Goal: Task Accomplishment & Management: Use online tool/utility

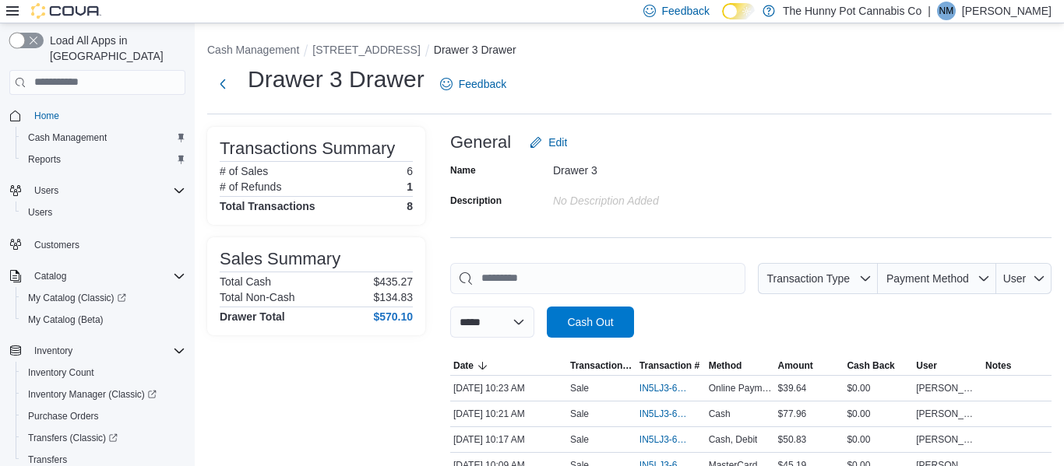
click at [30, 37] on button "button" at bounding box center [26, 41] width 34 height 16
click at [44, 107] on span "Home" at bounding box center [46, 116] width 25 height 19
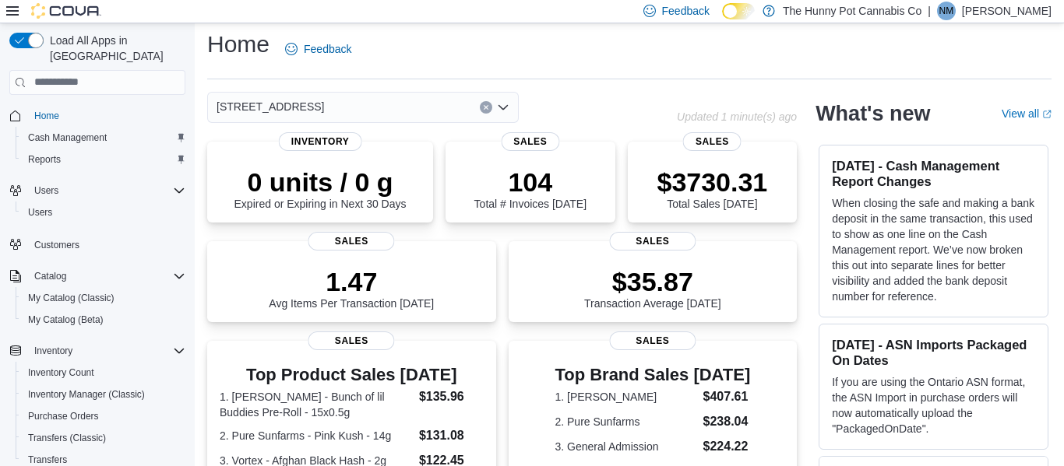
scroll to position [9, 0]
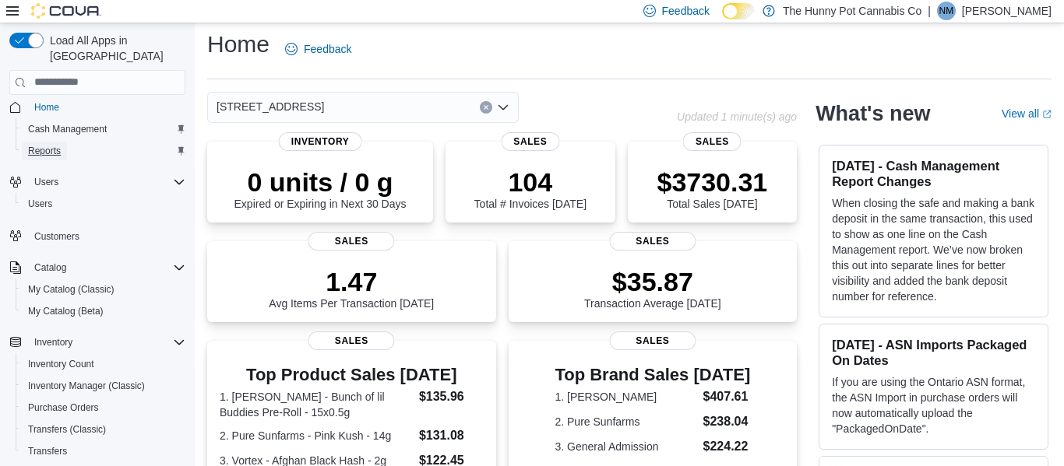
click at [56, 143] on span "Reports" at bounding box center [44, 151] width 33 height 19
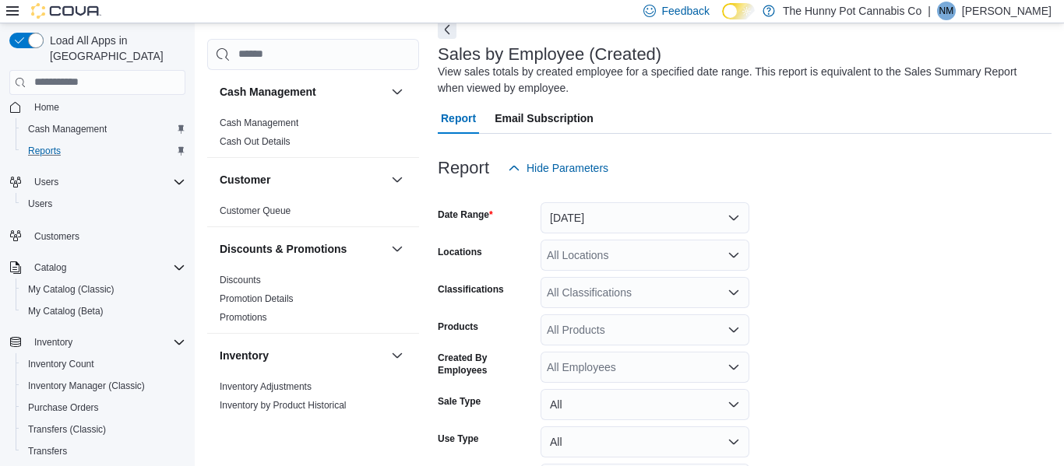
scroll to position [76, 0]
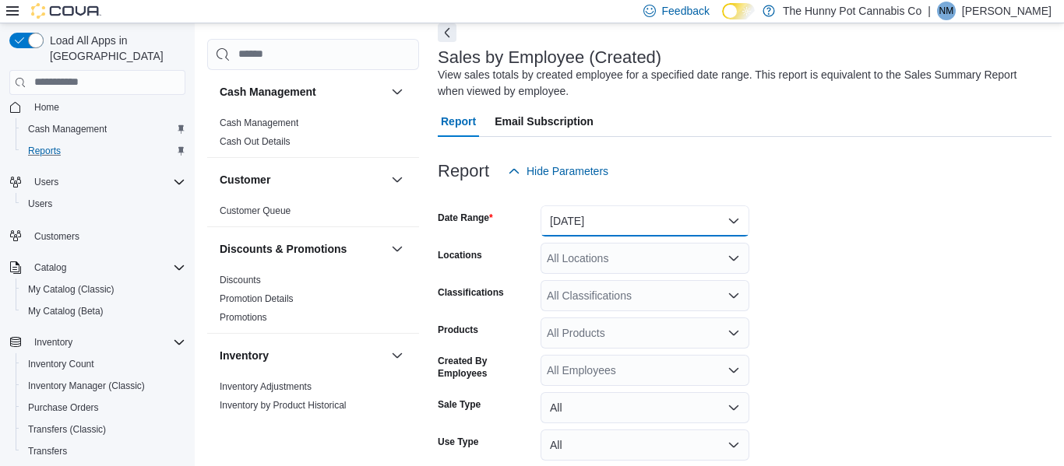
click at [723, 223] on button "[DATE]" at bounding box center [644, 221] width 209 height 31
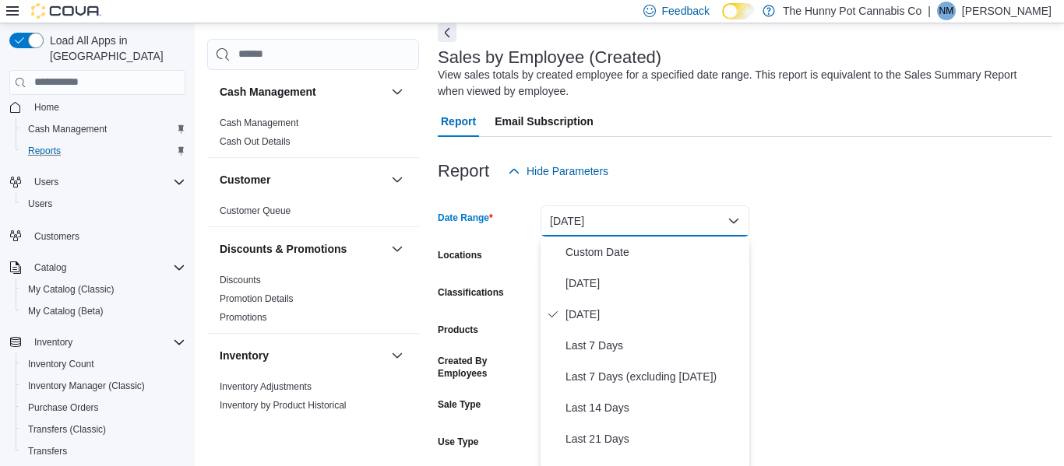
scroll to position [79, 0]
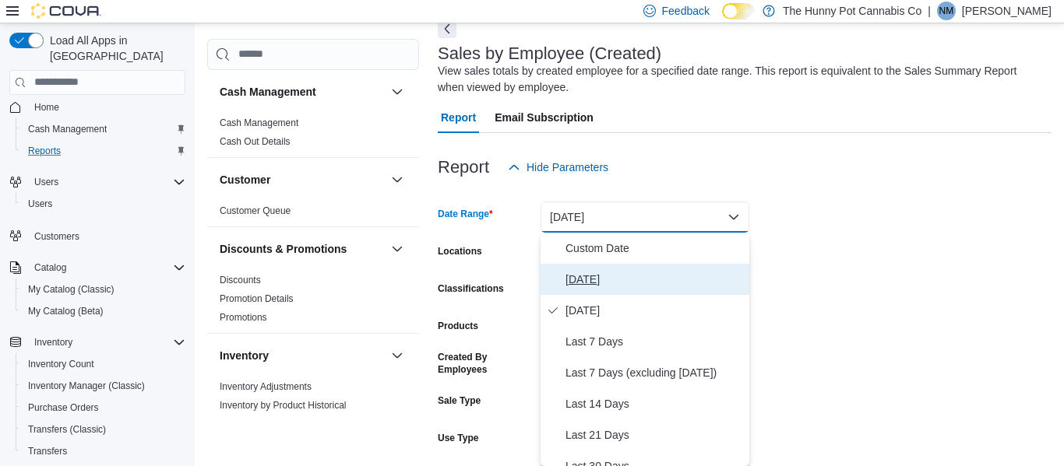
click at [621, 282] on span "[DATE]" at bounding box center [654, 279] width 178 height 19
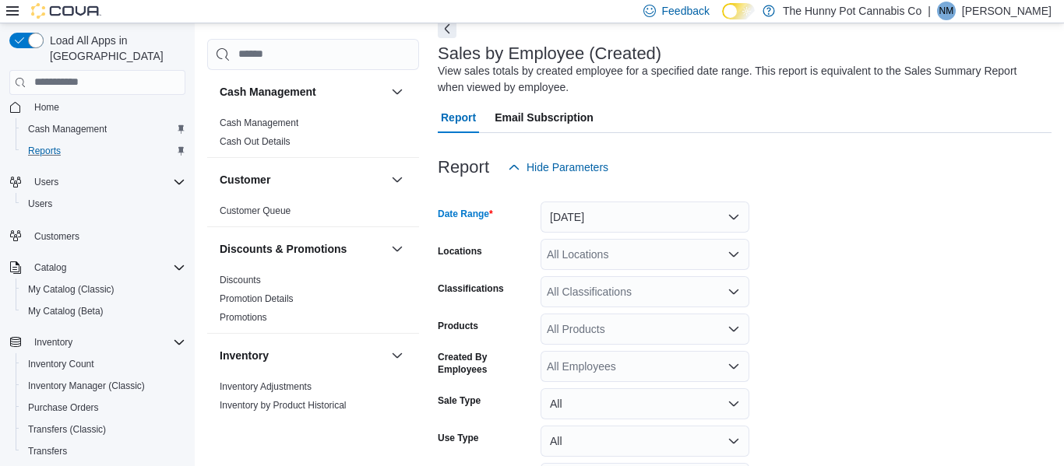
click at [849, 175] on div "Report Hide Parameters" at bounding box center [745, 167] width 614 height 31
click at [570, 247] on div "All Locations" at bounding box center [644, 254] width 209 height 31
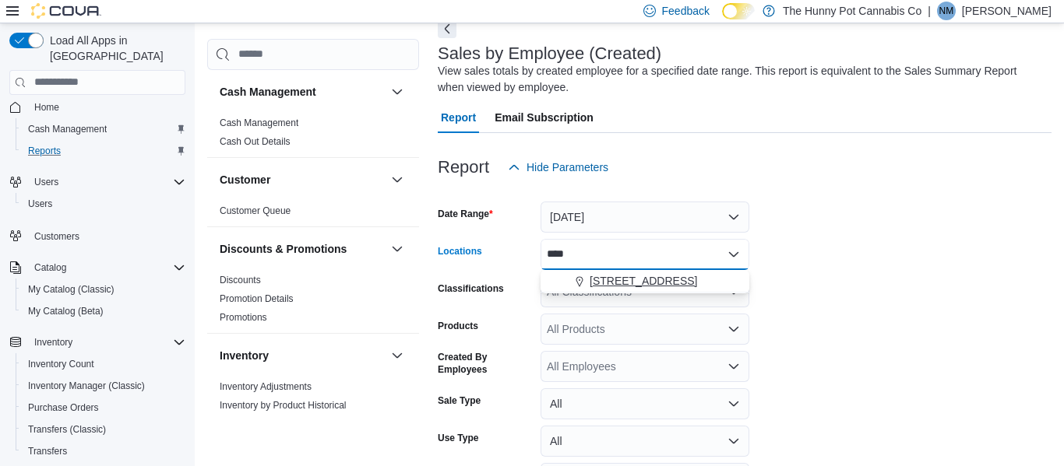
type input "****"
click at [645, 277] on span "[STREET_ADDRESS]" at bounding box center [642, 281] width 107 height 16
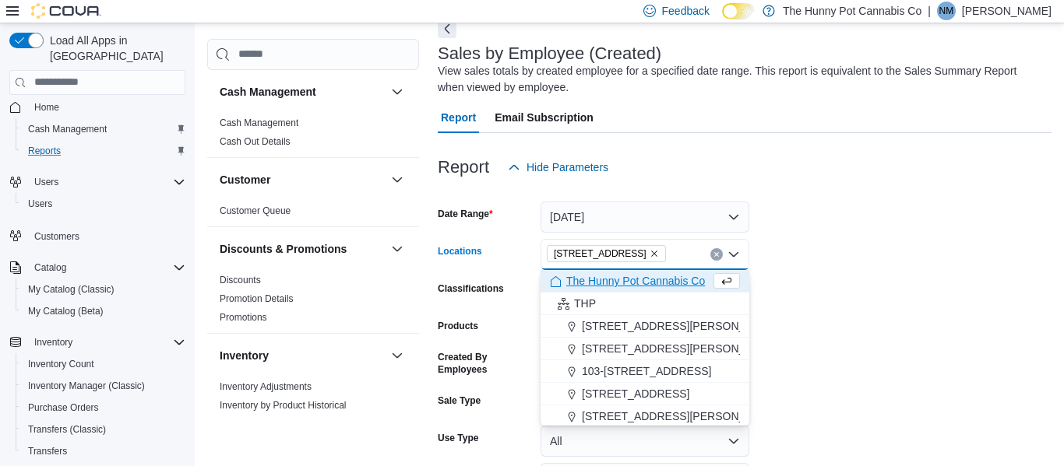
click at [831, 262] on form "Date Range [DATE] Locations [STREET_ADDRESS] Combo box. Selected. [STREET_ADDRE…" at bounding box center [745, 360] width 614 height 355
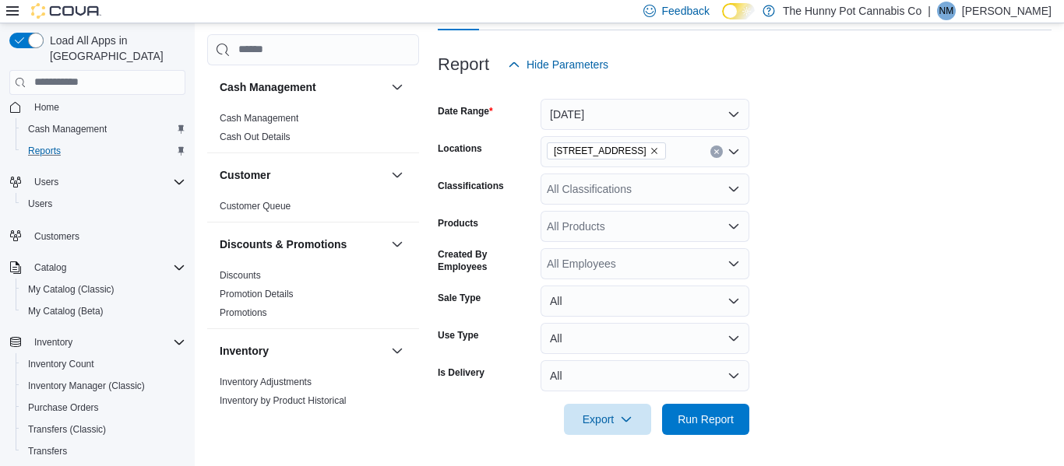
scroll to position [174, 0]
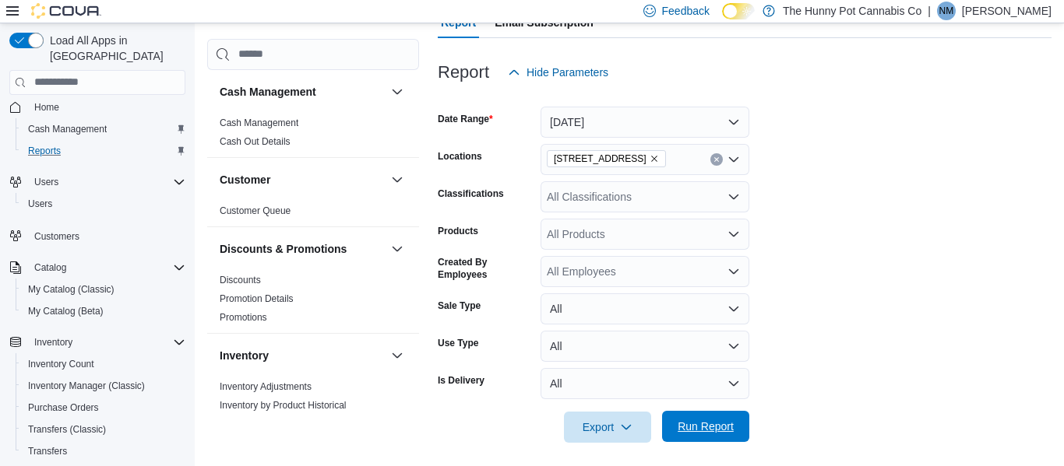
click at [719, 438] on span "Run Report" at bounding box center [705, 426] width 69 height 31
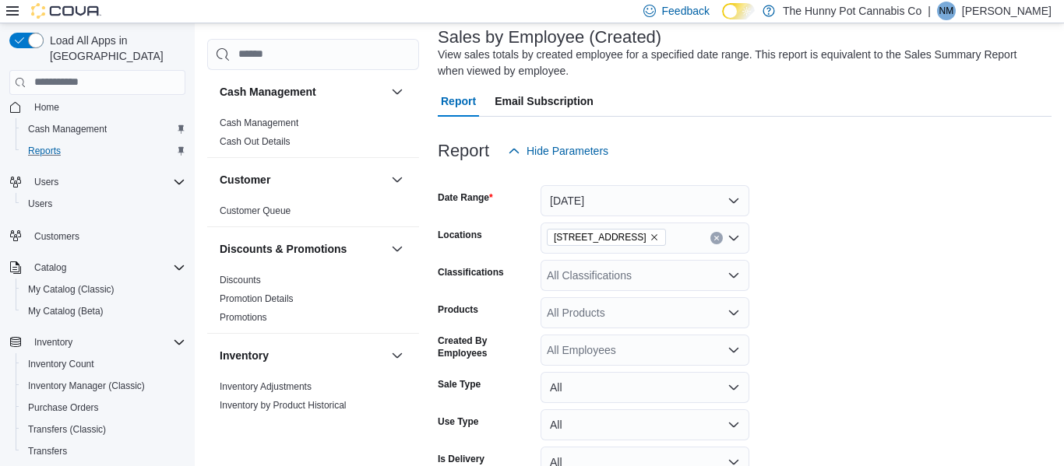
scroll to position [92, 0]
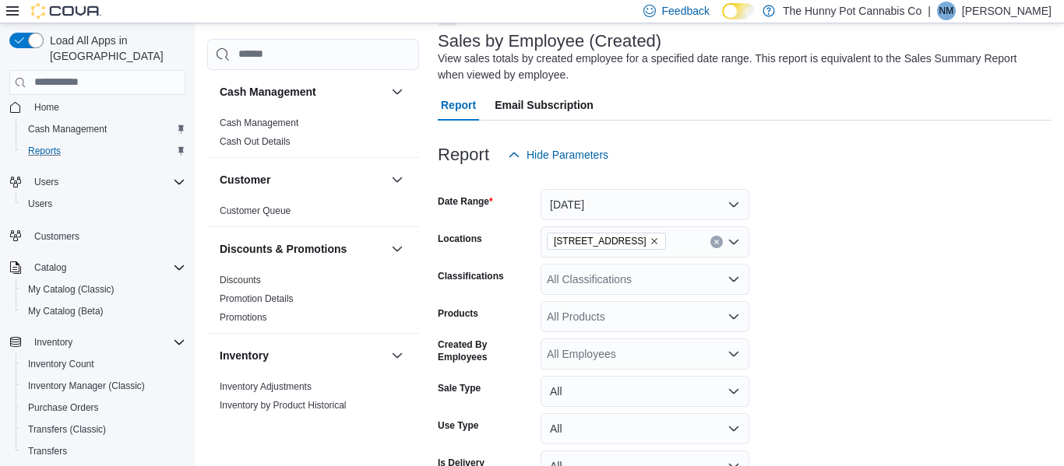
click at [589, 317] on div "All Products" at bounding box center [644, 316] width 209 height 31
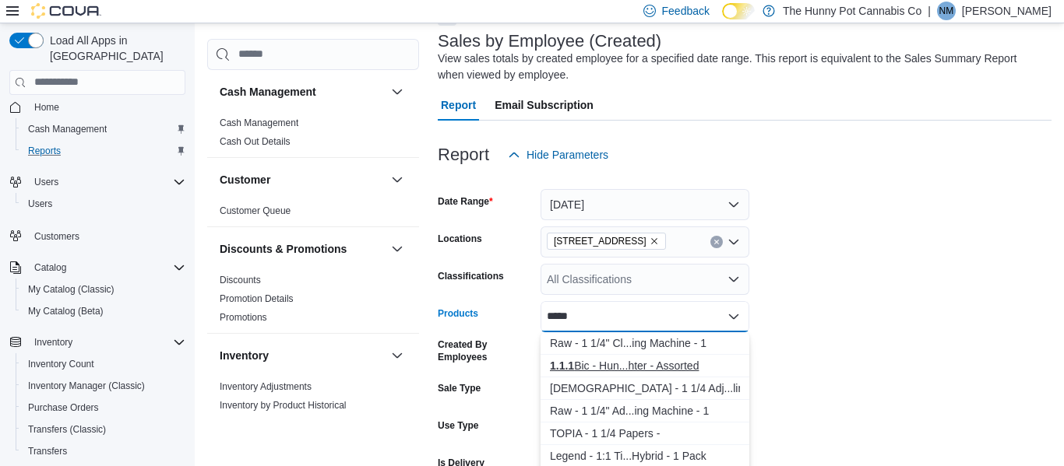
type input "*****"
click at [672, 367] on div "1.1.1 Bic - Hun...hter - Assorted" at bounding box center [645, 366] width 190 height 16
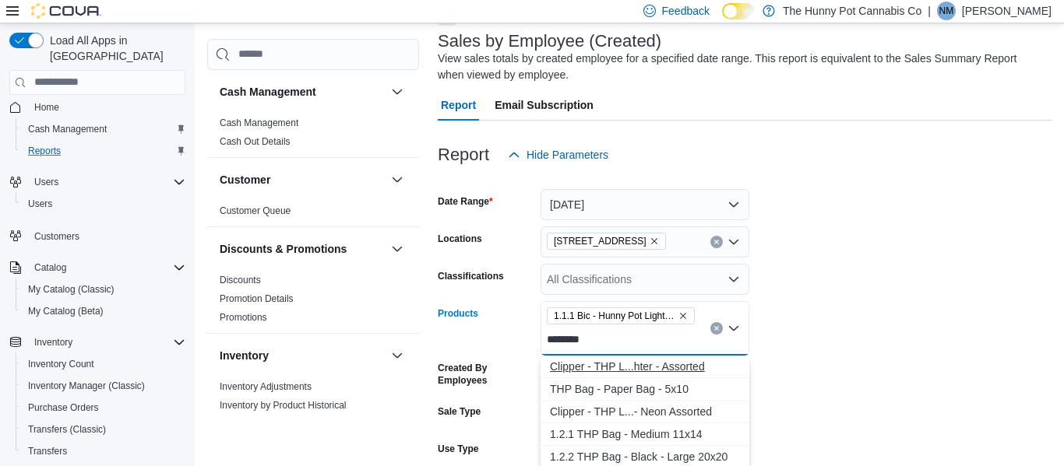
type input "********"
click at [688, 366] on div "Clipper - THP L...hter - Assorted" at bounding box center [645, 367] width 190 height 16
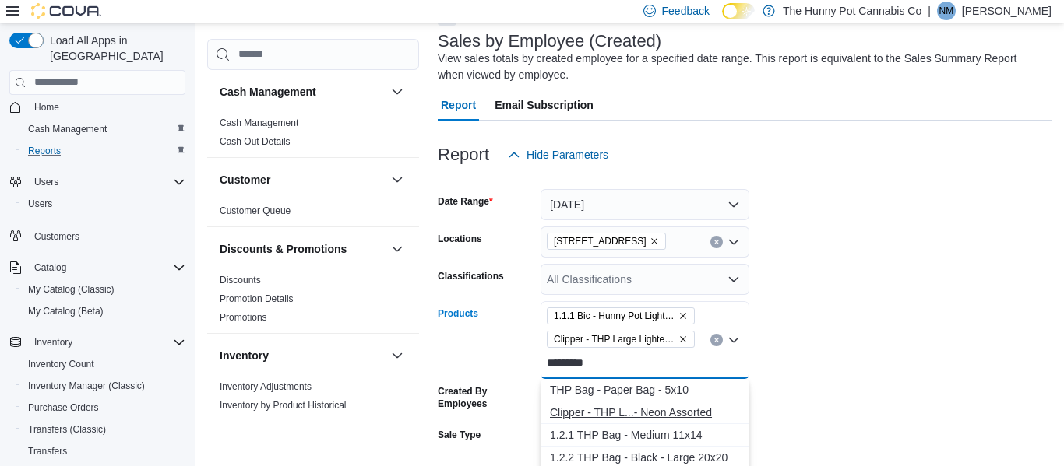
type input "*********"
click at [681, 412] on div "Clipper - THP L...- Neon Assorted" at bounding box center [645, 413] width 190 height 16
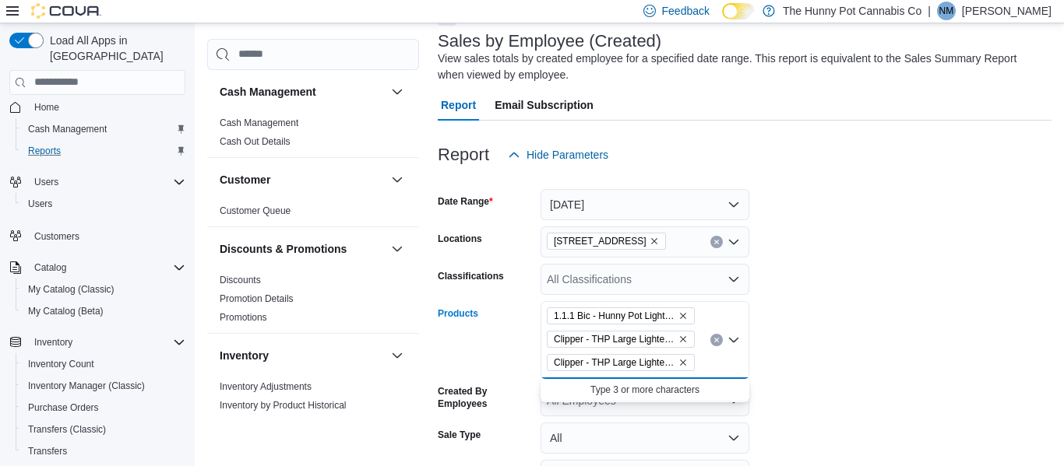
click at [847, 306] on form "Date Range [DATE] Locations 40 Centennial Pkwy Classifications All Classificati…" at bounding box center [745, 372] width 614 height 402
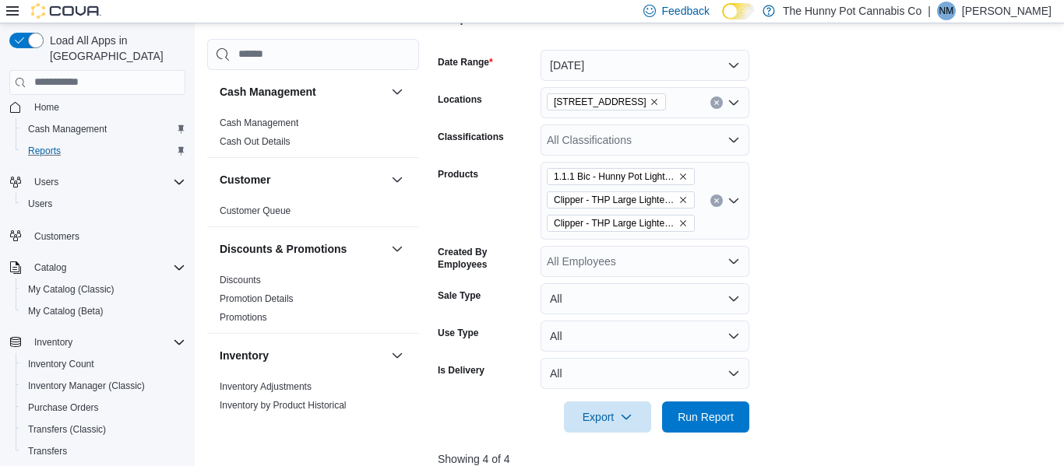
scroll to position [232, 0]
click at [847, 306] on form "Date Range [DATE] Locations 40 Centennial Pkwy Classifications All Classificati…" at bounding box center [745, 231] width 614 height 402
click at [719, 410] on span "Run Report" at bounding box center [705, 416] width 56 height 16
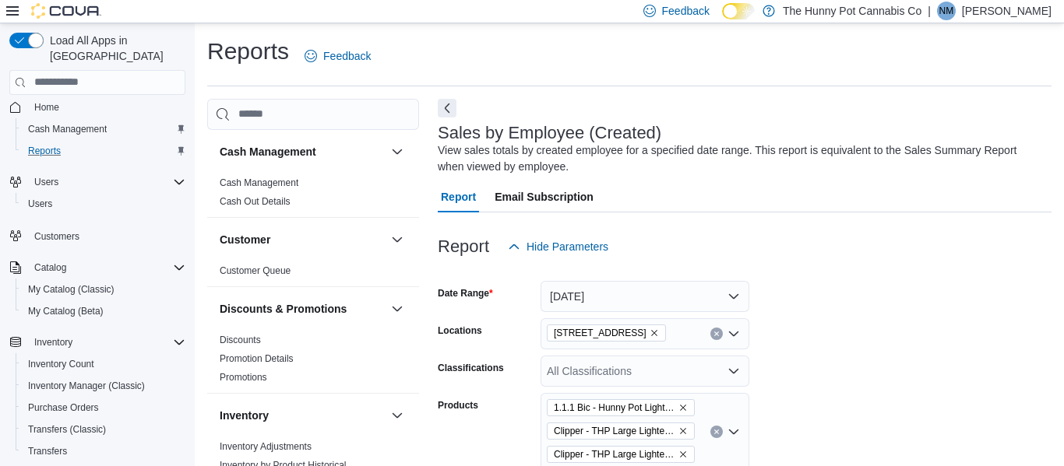
click at [614, 364] on div "All Classifications" at bounding box center [644, 371] width 209 height 31
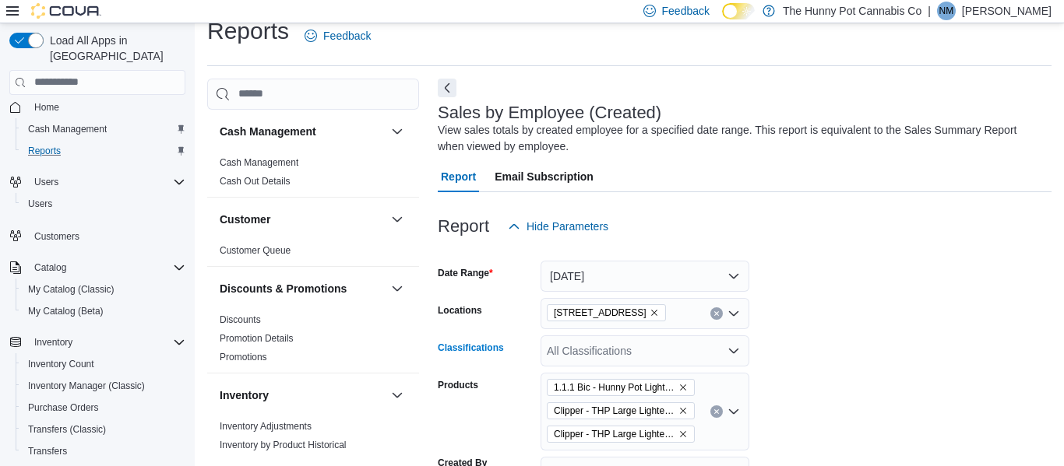
click at [842, 245] on div at bounding box center [745, 251] width 614 height 19
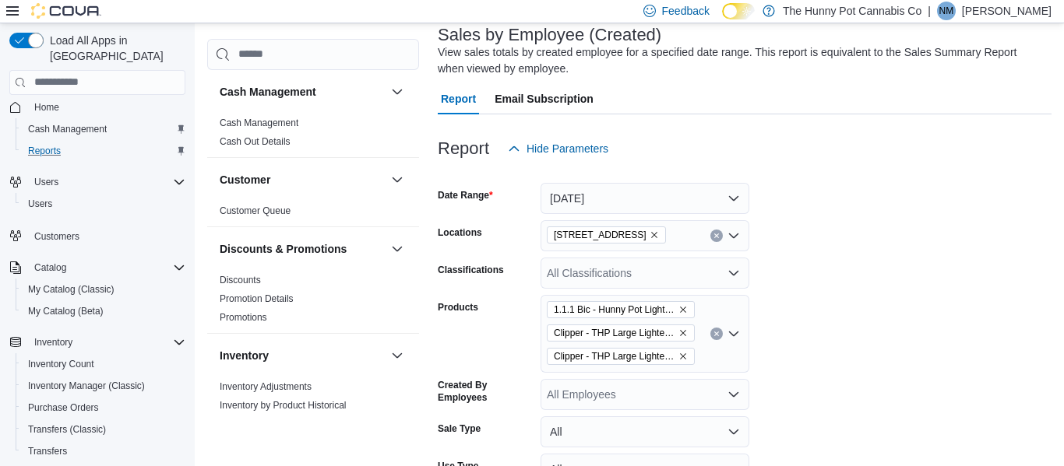
scroll to position [100, 0]
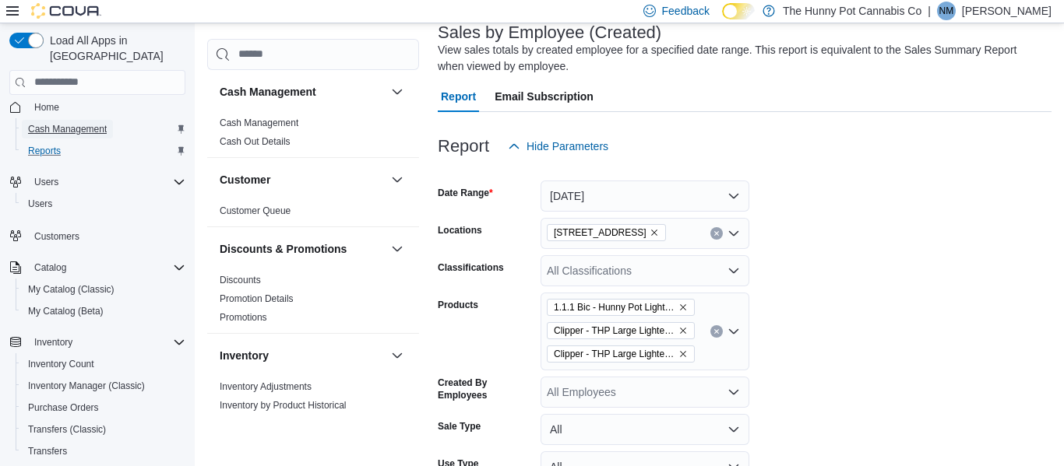
click at [79, 121] on span "Cash Management" at bounding box center [67, 129] width 79 height 19
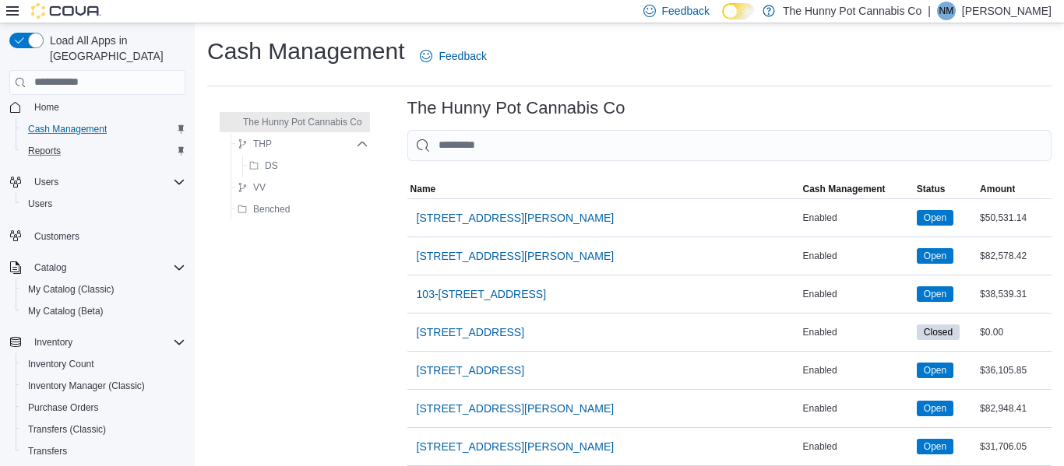
scroll to position [1091, 0]
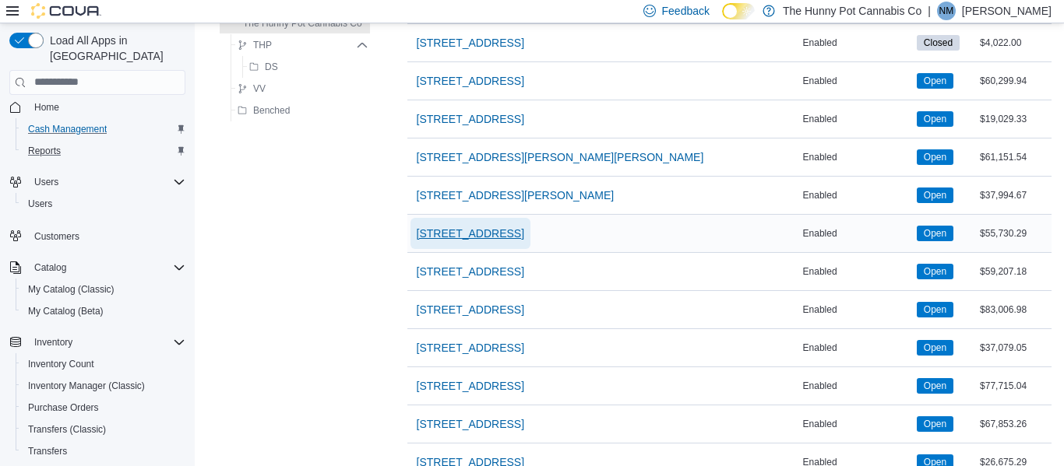
click at [503, 235] on span "[STREET_ADDRESS]" at bounding box center [470, 234] width 107 height 16
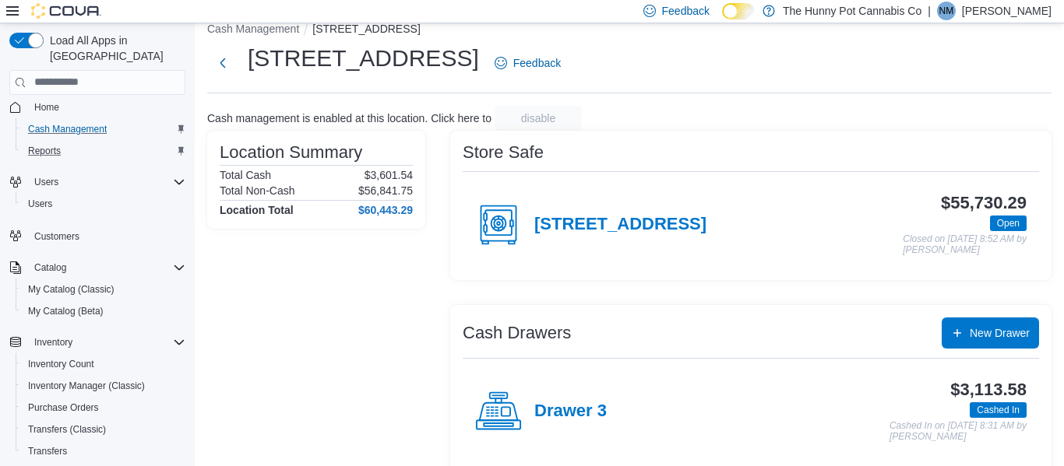
scroll to position [24, 0]
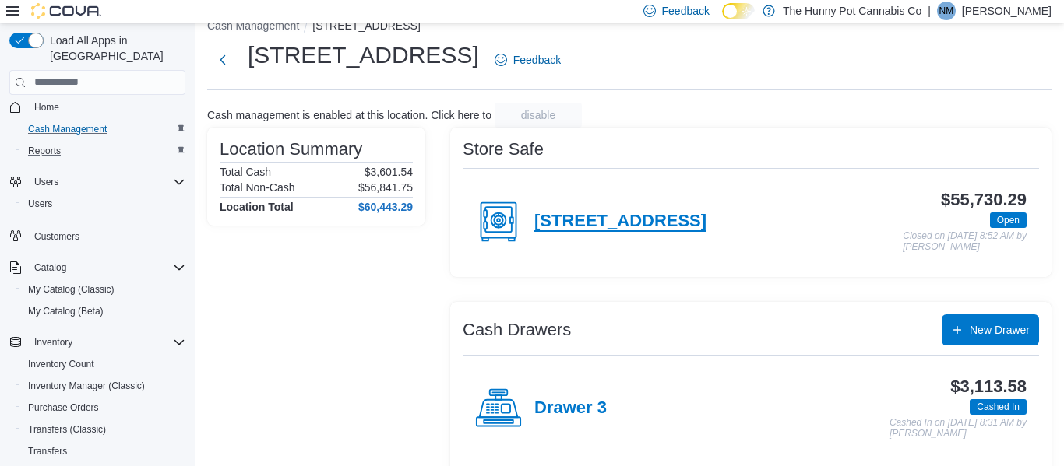
click at [628, 224] on h4 "[STREET_ADDRESS]" at bounding box center [620, 222] width 172 height 20
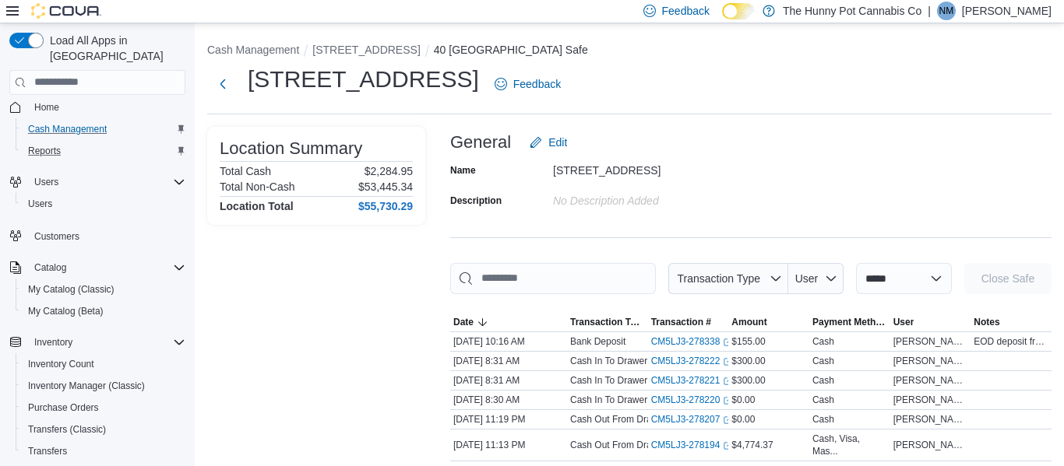
click at [776, 158] on div "Name [GEOGRAPHIC_DATA] Description No Description added" at bounding box center [750, 185] width 601 height 55
click at [988, 15] on div "| NM [PERSON_NAME]" at bounding box center [989, 11] width 124 height 19
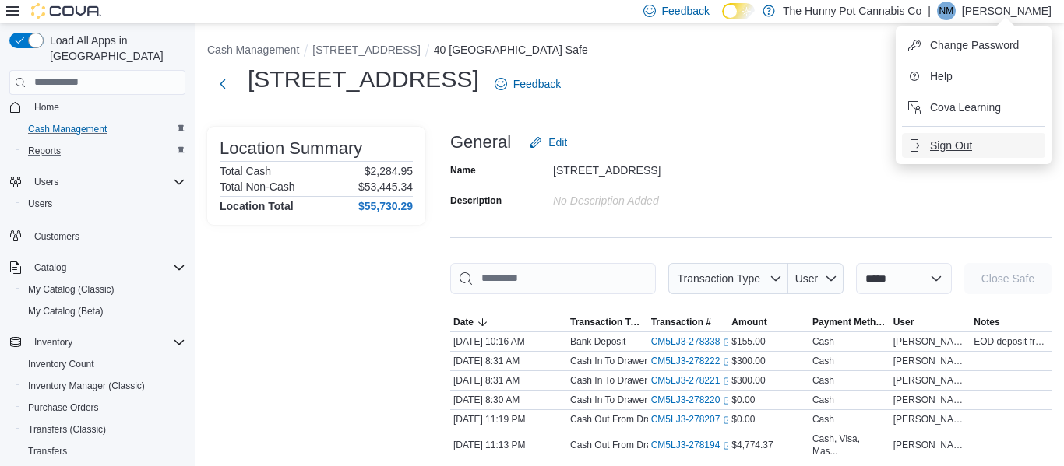
click at [988, 142] on button "Sign Out" at bounding box center [973, 145] width 143 height 25
